Goal: Entertainment & Leisure: Consume media (video, audio)

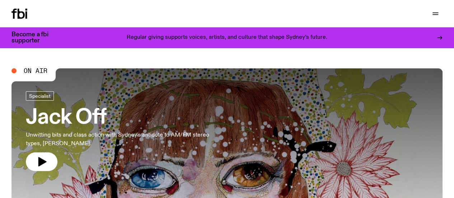
click at [0, 0] on link "Schedule" at bounding box center [0, 0] width 0 height 0
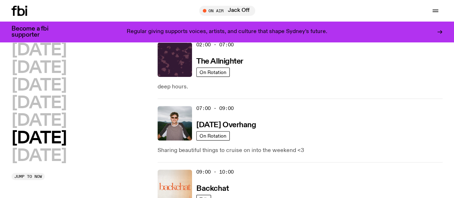
scroll to position [104, 0]
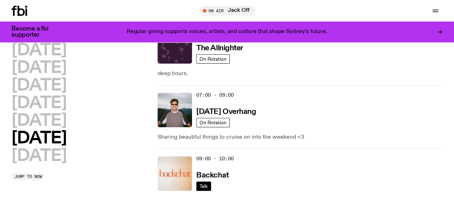
click at [201, 183] on span "Talk" at bounding box center [203, 185] width 8 height 5
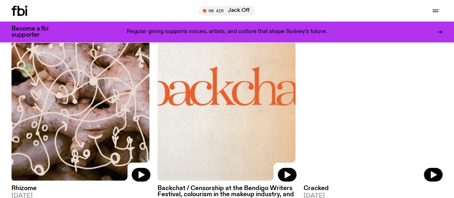
scroll to position [143, 0]
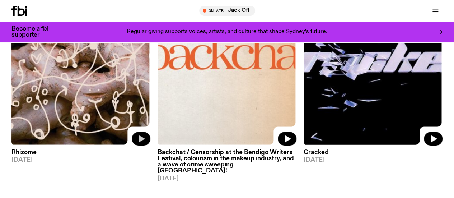
click at [139, 136] on icon "button" at bounding box center [141, 138] width 6 height 7
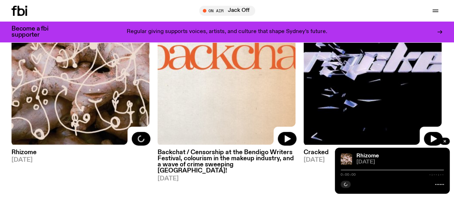
click at [347, 170] on div at bounding box center [391, 169] width 103 height 1
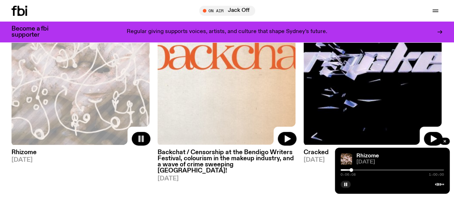
click at [355, 168] on div "0:06:08 1:00:00" at bounding box center [391, 171] width 103 height 9
click at [356, 170] on div at bounding box center [391, 169] width 103 height 1
click at [284, 142] on button "button" at bounding box center [287, 139] width 19 height 14
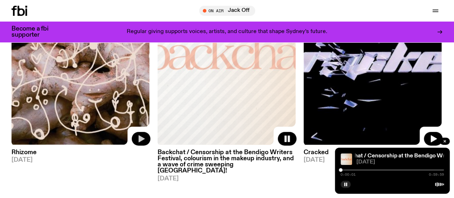
click at [347, 169] on div at bounding box center [391, 169] width 103 height 1
click at [351, 169] on div at bounding box center [391, 169] width 103 height 1
click at [355, 169] on div at bounding box center [391, 169] width 103 height 1
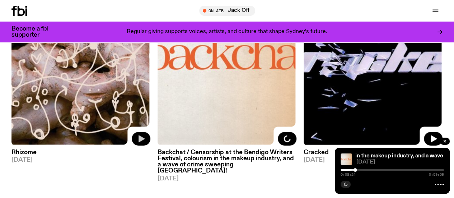
click at [356, 169] on div at bounding box center [391, 169] width 103 height 1
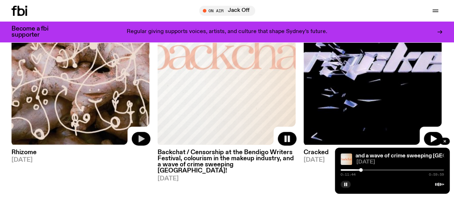
click at [365, 169] on div "0:11:44 0:59:59" at bounding box center [391, 171] width 103 height 9
click at [365, 170] on div at bounding box center [391, 169] width 103 height 1
click at [373, 169] on div at bounding box center [391, 169] width 103 height 1
click at [377, 169] on div at bounding box center [391, 169] width 103 height 1
click at [381, 169] on div at bounding box center [391, 169] width 103 height 1
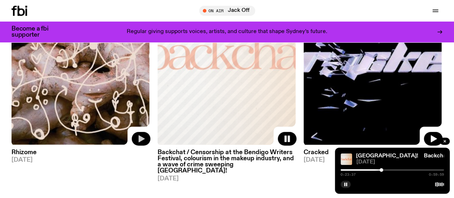
click at [383, 169] on div at bounding box center [391, 169] width 103 height 1
click at [382, 170] on div at bounding box center [384, 170] width 4 height 4
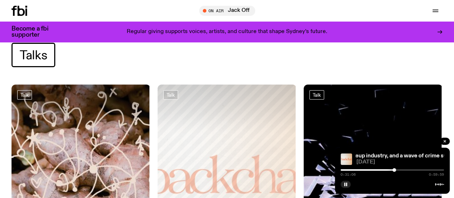
scroll to position [0, 0]
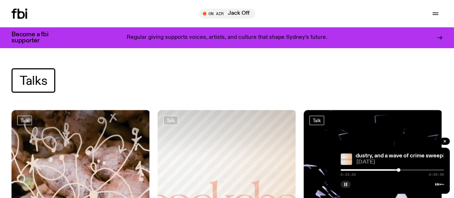
click at [346, 182] on rect "button" at bounding box center [346, 184] width 1 height 4
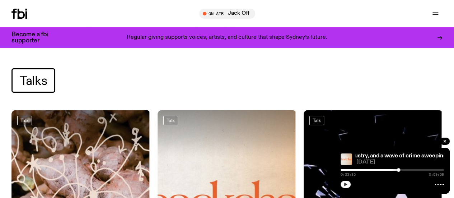
click at [156, 75] on div "Talks" at bounding box center [226, 80] width 431 height 24
